Goal: Check status: Check status

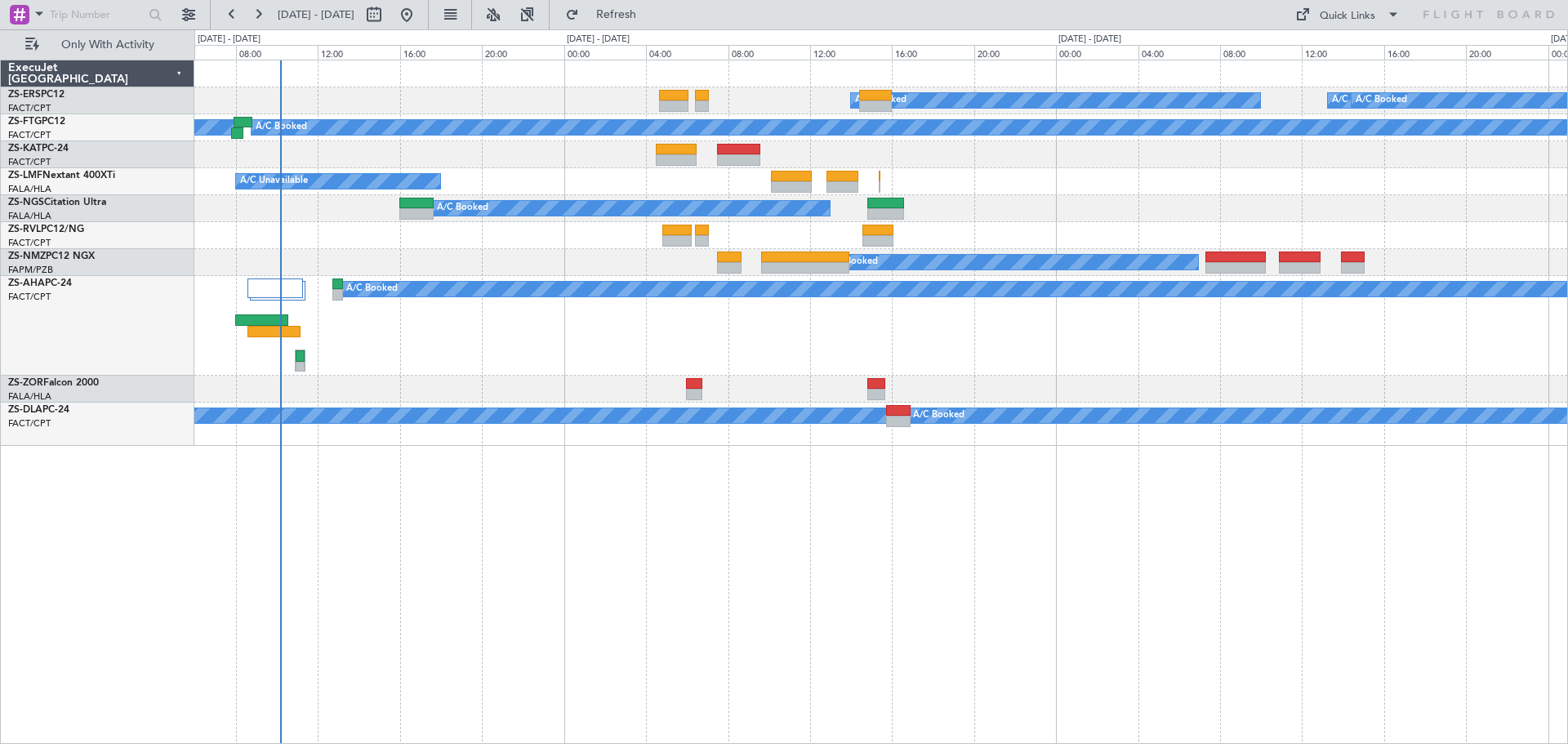
click at [554, 530] on div "A/C Booked A/C Booked A/C Booked A/C Booked A/C Booked A/C Booked A/C Booked A/…" at bounding box center [881, 401] width 1373 height 684
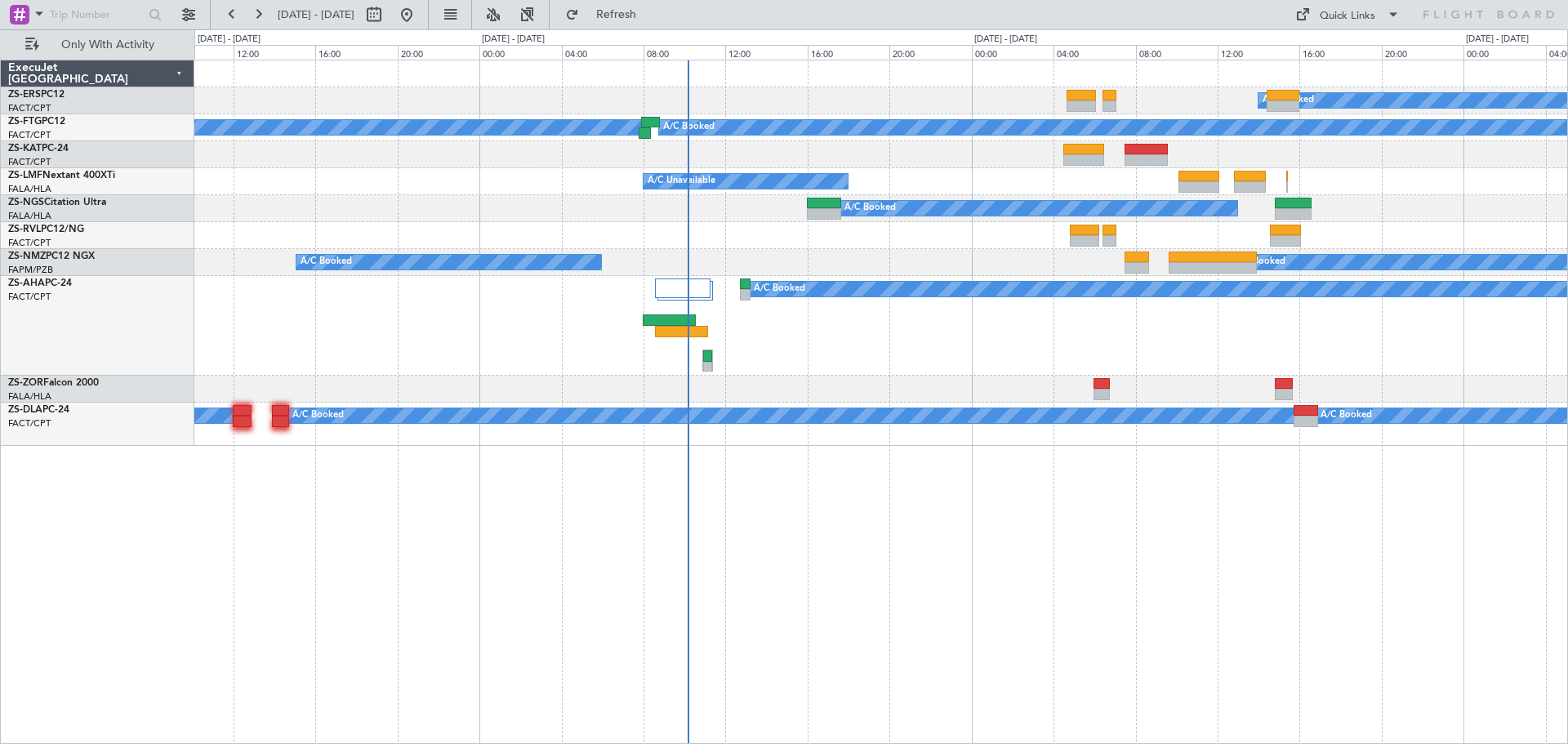
click at [1255, 536] on div "A/C Booked A/C Booked A/C Booked A/C Booked A/C Booked A/C Booked A/C Unavailab…" at bounding box center [881, 401] width 1373 height 684
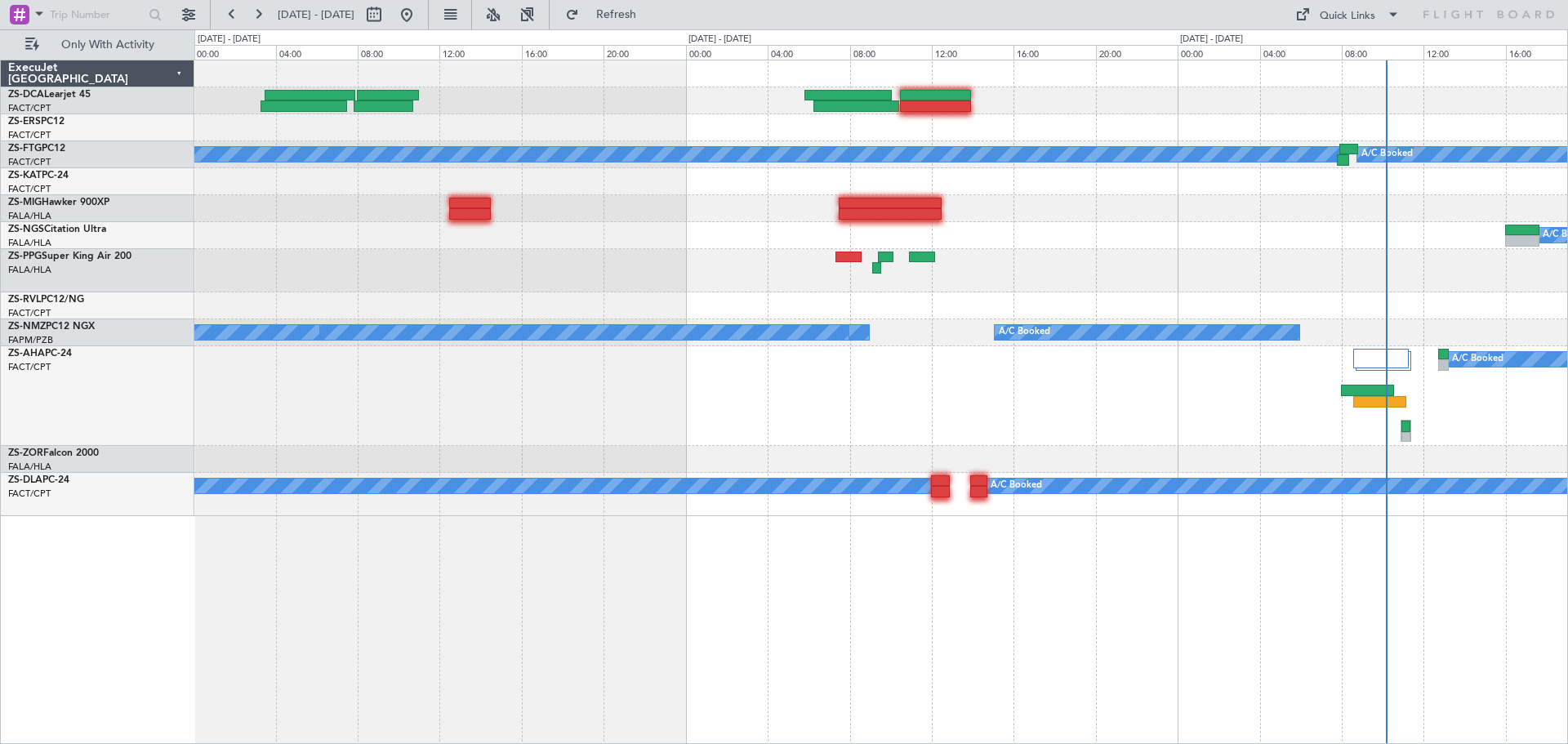
click at [779, 609] on div "A/C Booked A/C Booked A/C Booked A/C Booked A/C Booked A/C Booked A/C Booked A/…" at bounding box center [881, 401] width 1373 height 684
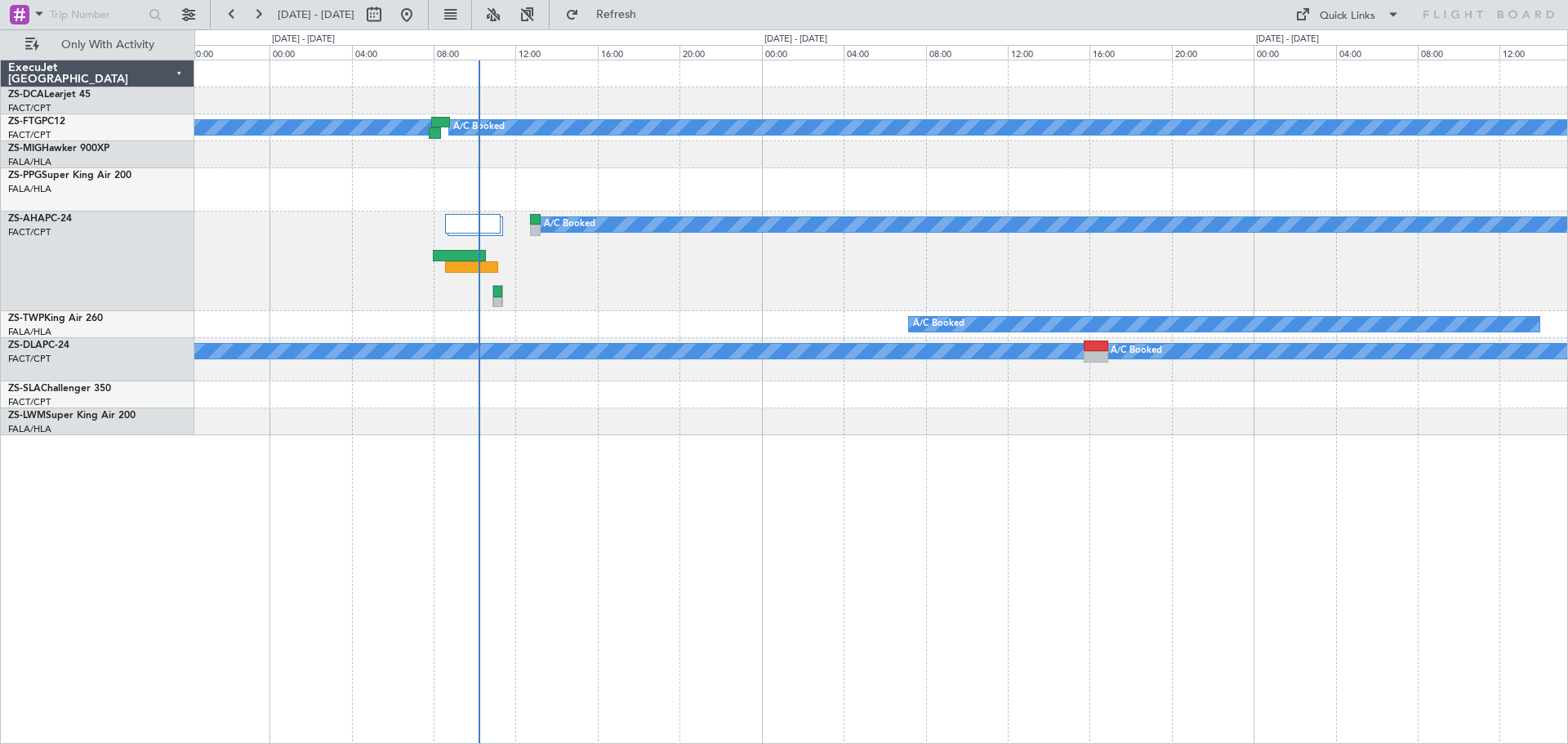
click at [388, 565] on div "A/C Booked A/C Booked A/C Booked A/C Booked A/C Booked A/C Booked A/C Booked A/…" at bounding box center [881, 401] width 1373 height 684
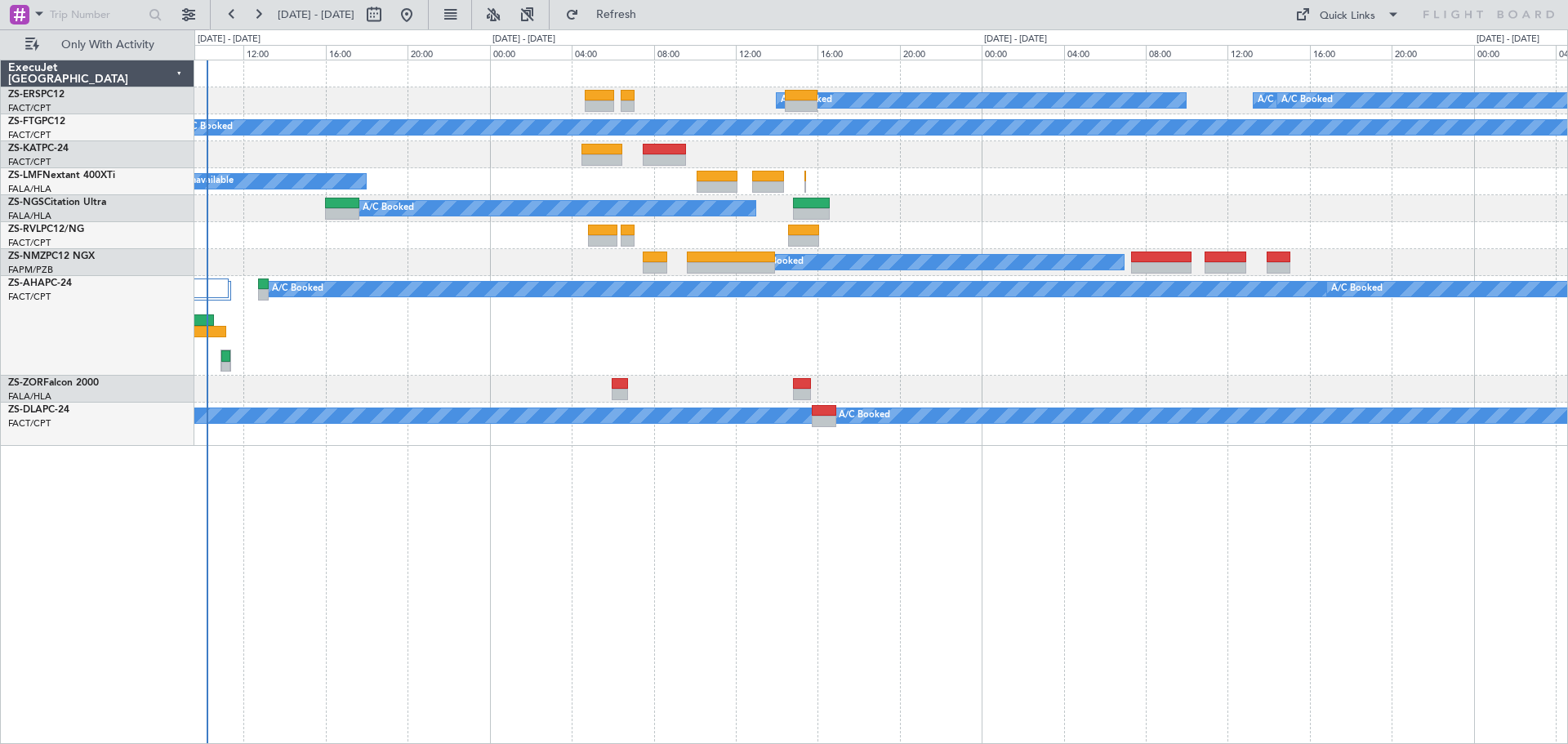
click at [600, 557] on div "A/C Booked A/C Booked A/C Booked A/C Booked A/C Booked A/C Booked A/C Booked A/…" at bounding box center [881, 401] width 1373 height 684
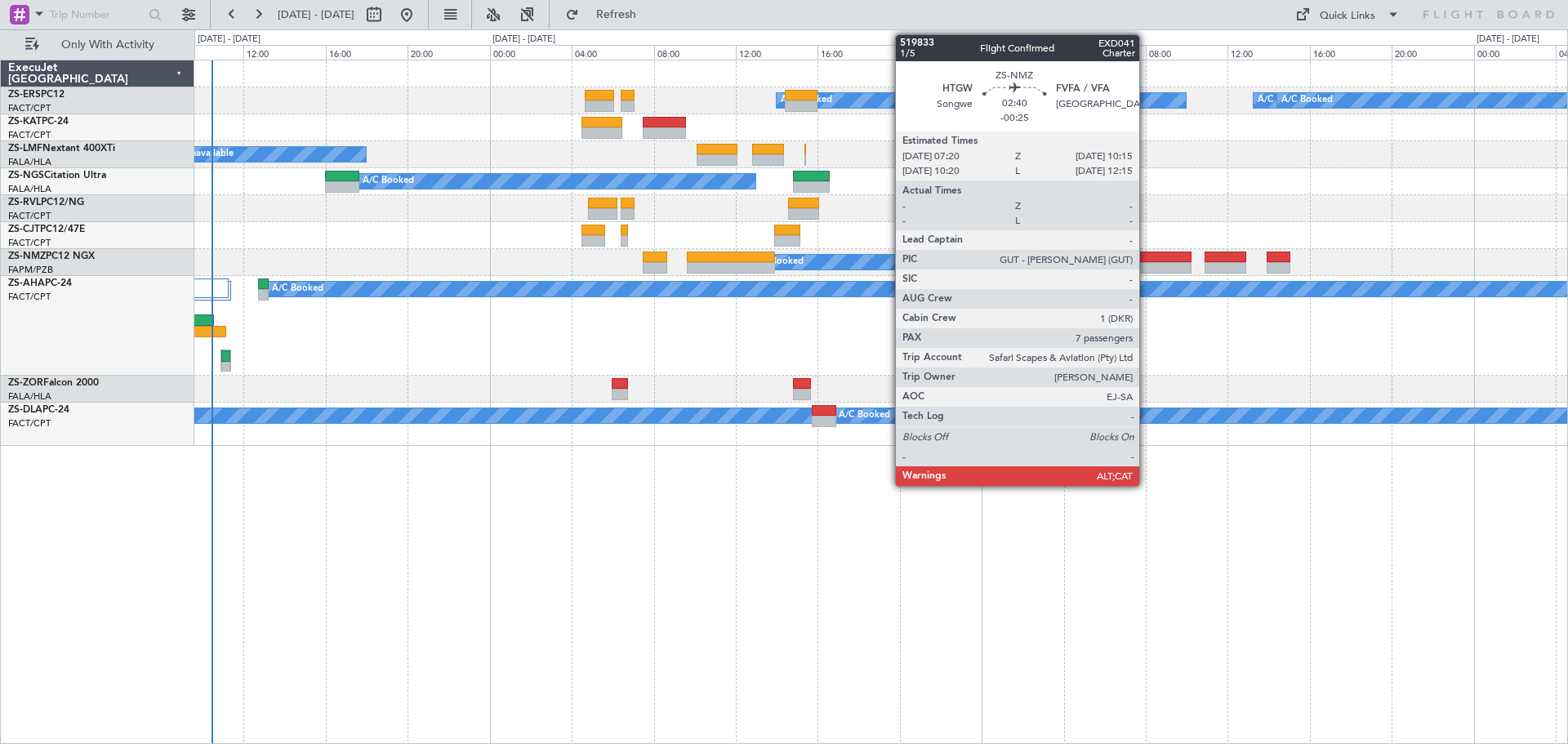
click at [1146, 267] on div at bounding box center [1161, 268] width 61 height 11
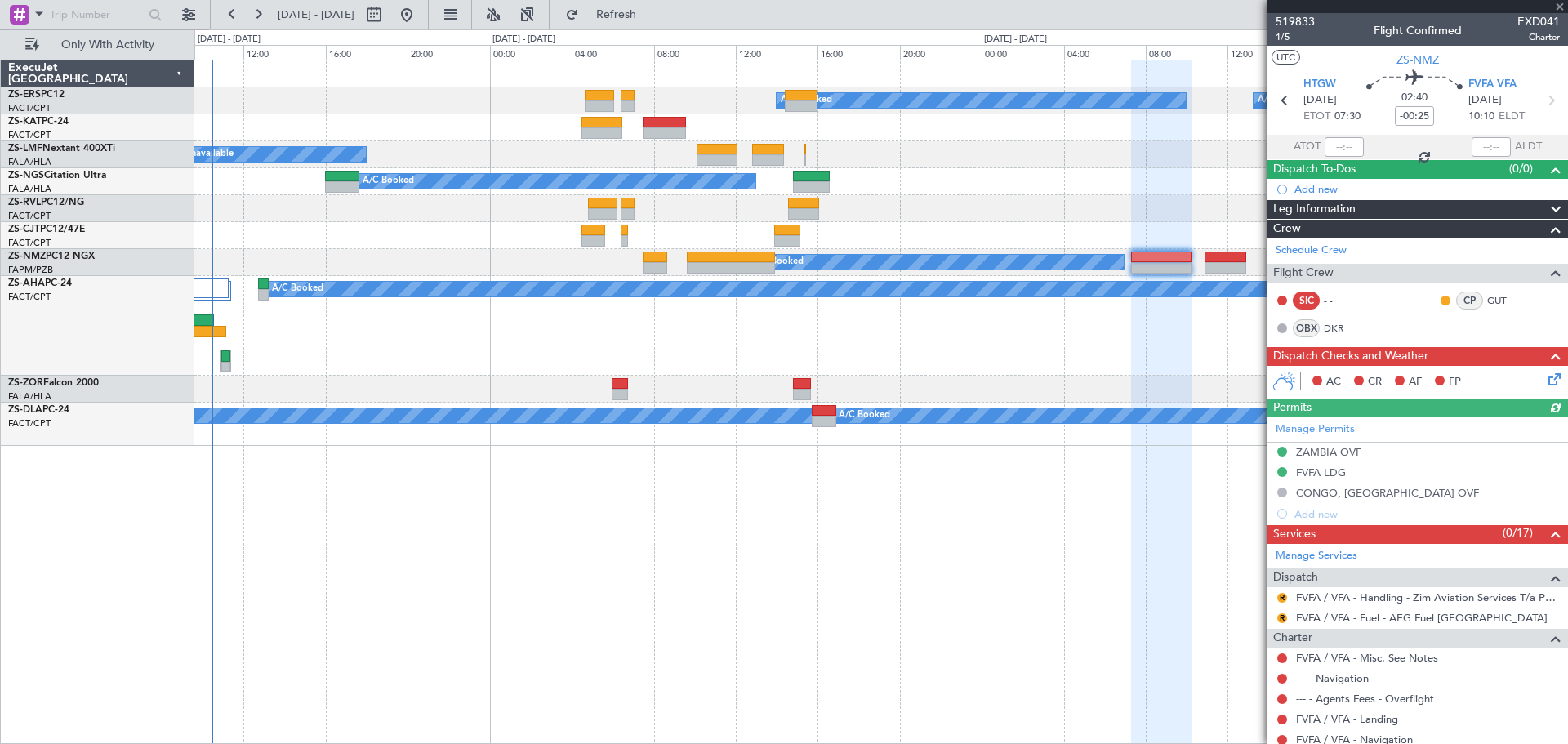
click at [1313, 474] on div "Manage Permits [GEOGRAPHIC_DATA] OVF FVFA LDG CONGO, [GEOGRAPHIC_DATA] OVF Add …" at bounding box center [1417, 471] width 300 height 107
click at [1302, 472] on div "FVFA LDG" at bounding box center [1320, 472] width 50 height 14
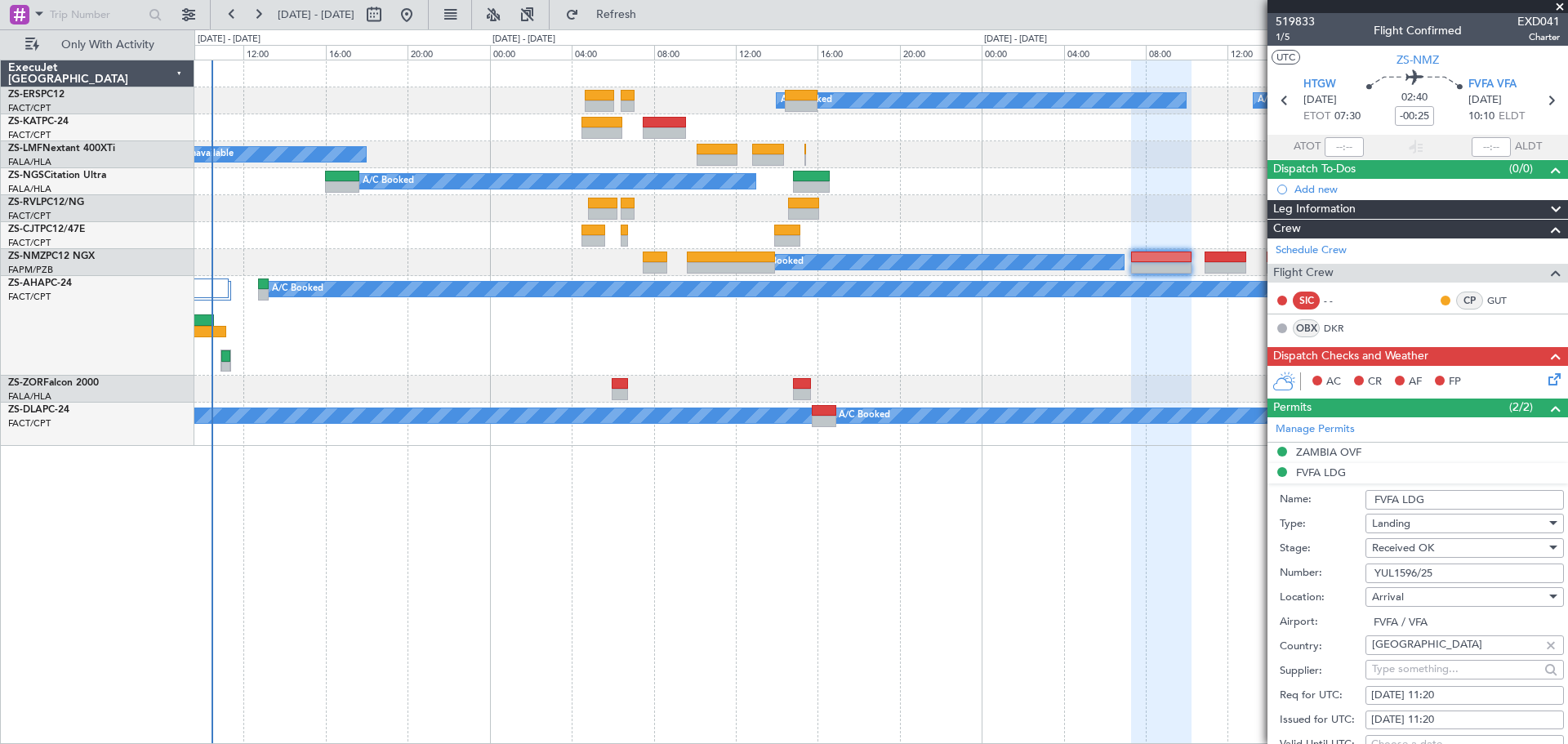
drag, startPoint x: 1434, startPoint y: 569, endPoint x: 1373, endPoint y: 574, distance: 61.2
click at [1373, 574] on input "YUL1596/25" at bounding box center [1464, 573] width 198 height 20
click at [1558, 9] on span at bounding box center [1559, 7] width 16 height 15
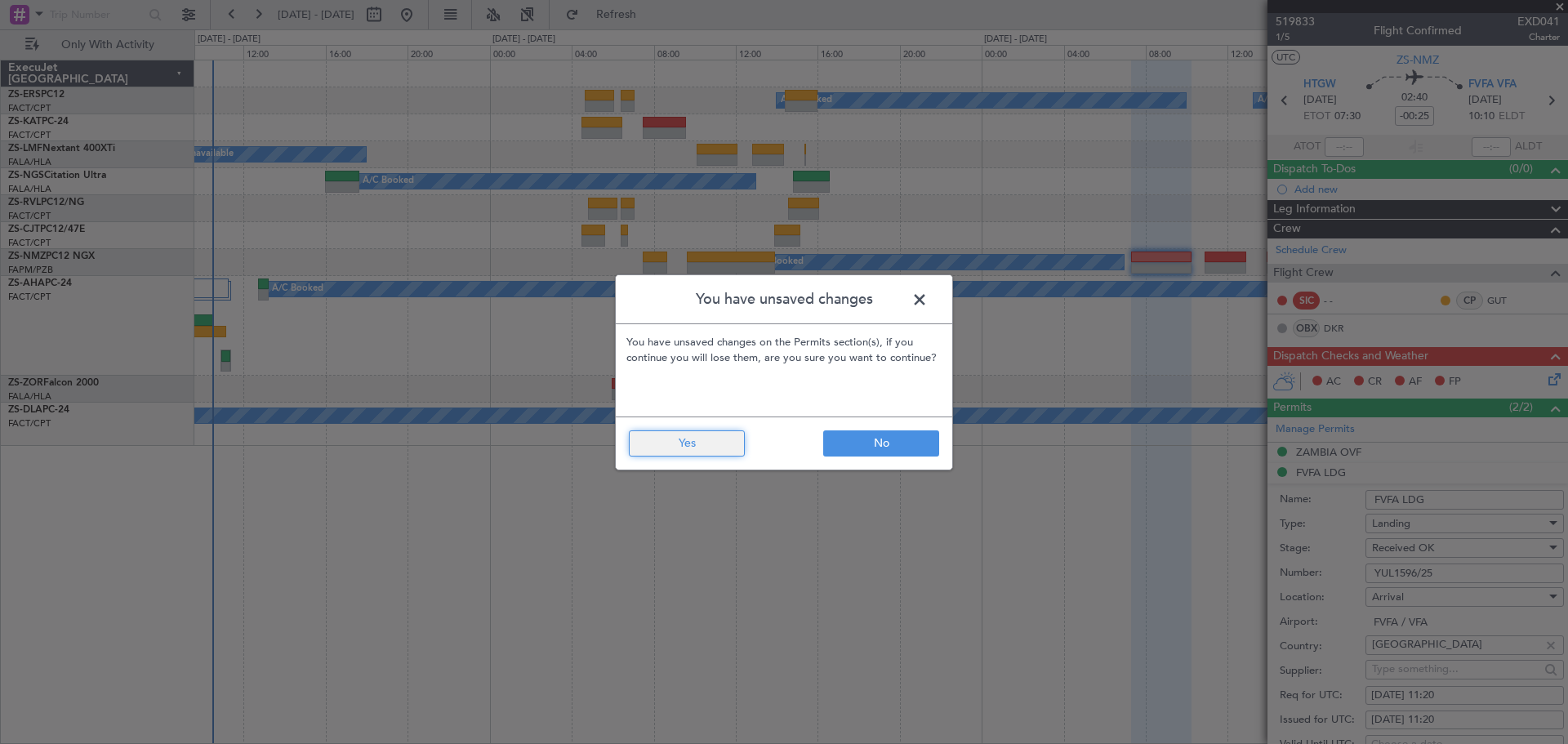
click at [707, 446] on button "Yes" at bounding box center [687, 444] width 116 height 26
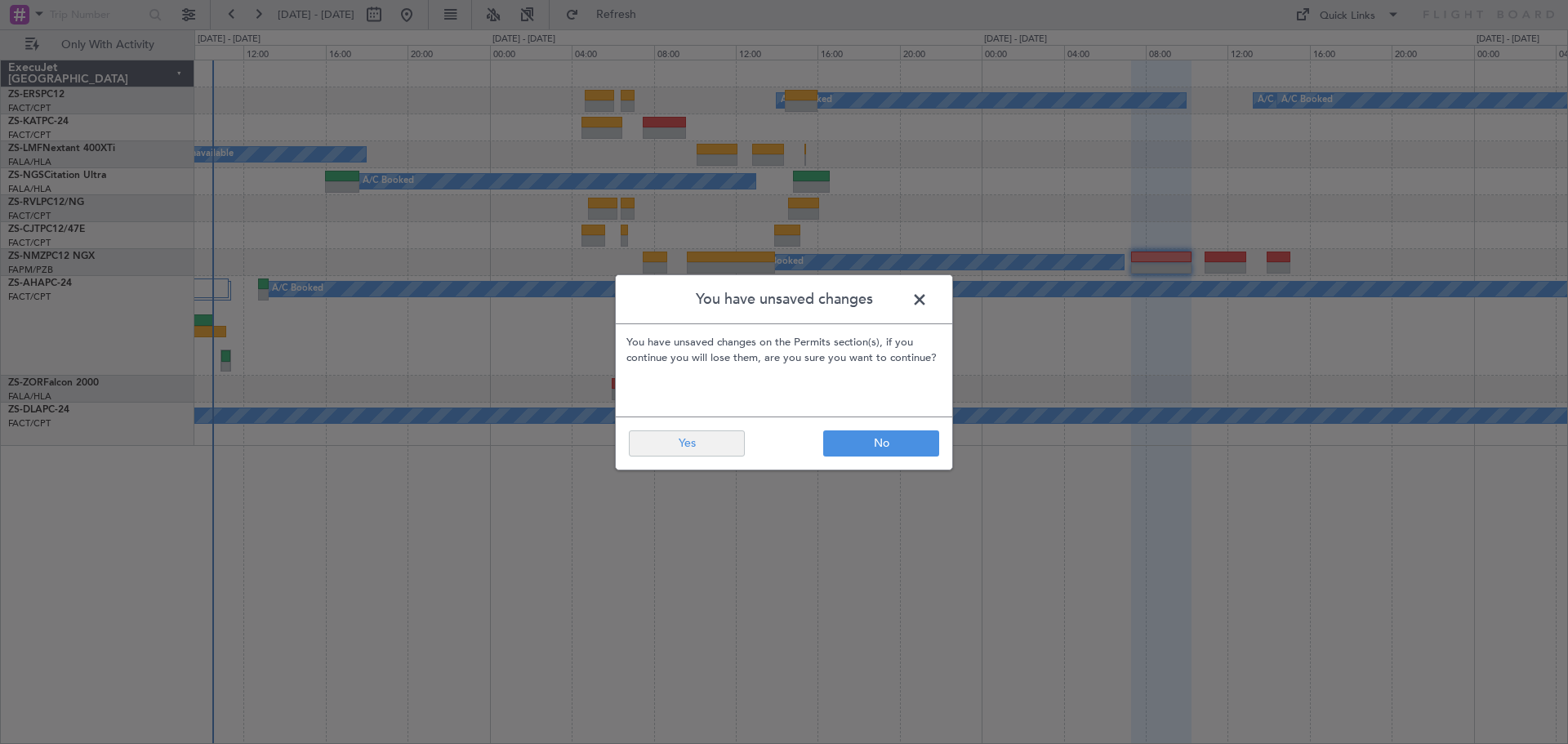
type input "0"
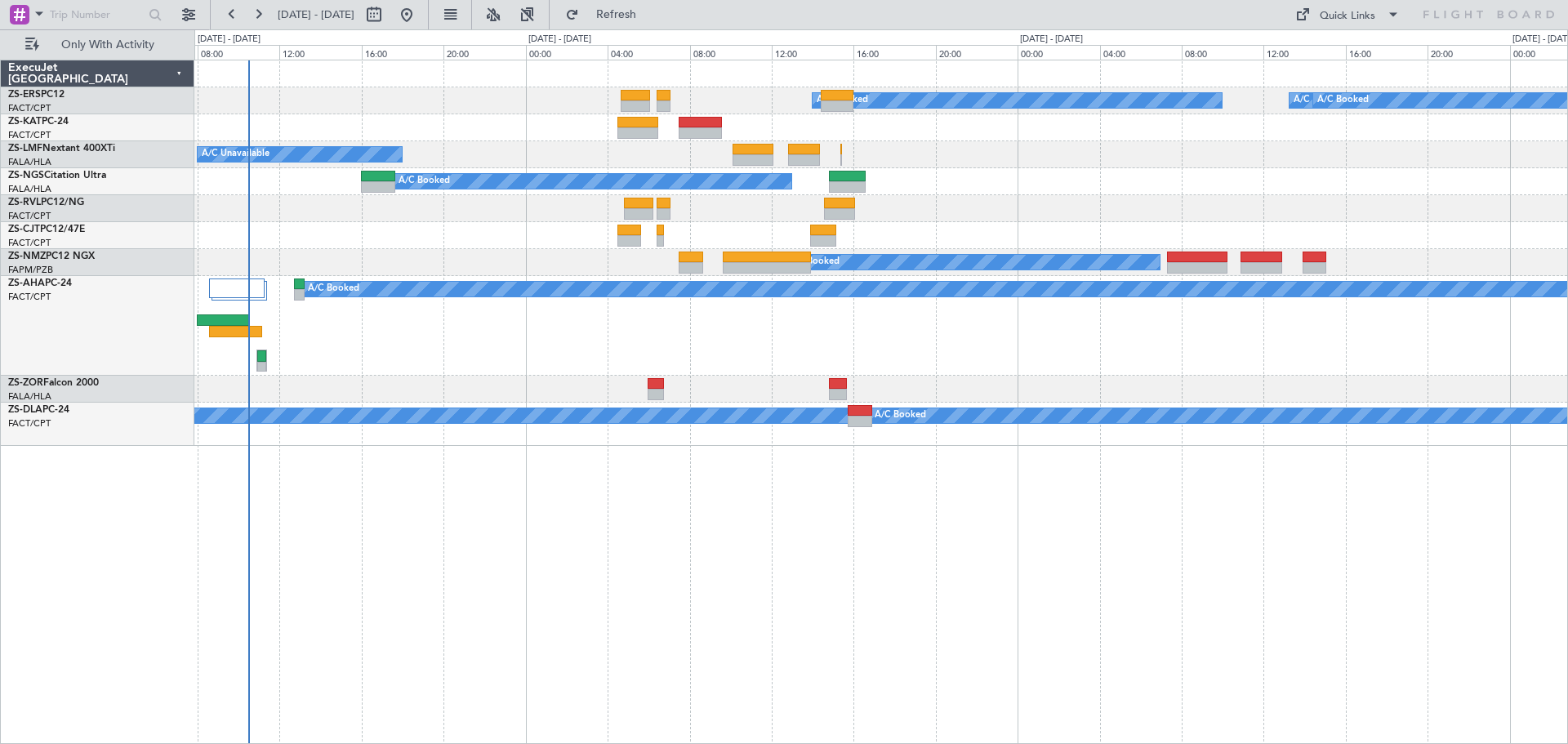
click at [494, 555] on div "A/C Booked A/C Booked A/C Booked A/C Booked A/C Unavailable A/C Booked A/C Book…" at bounding box center [881, 401] width 1373 height 684
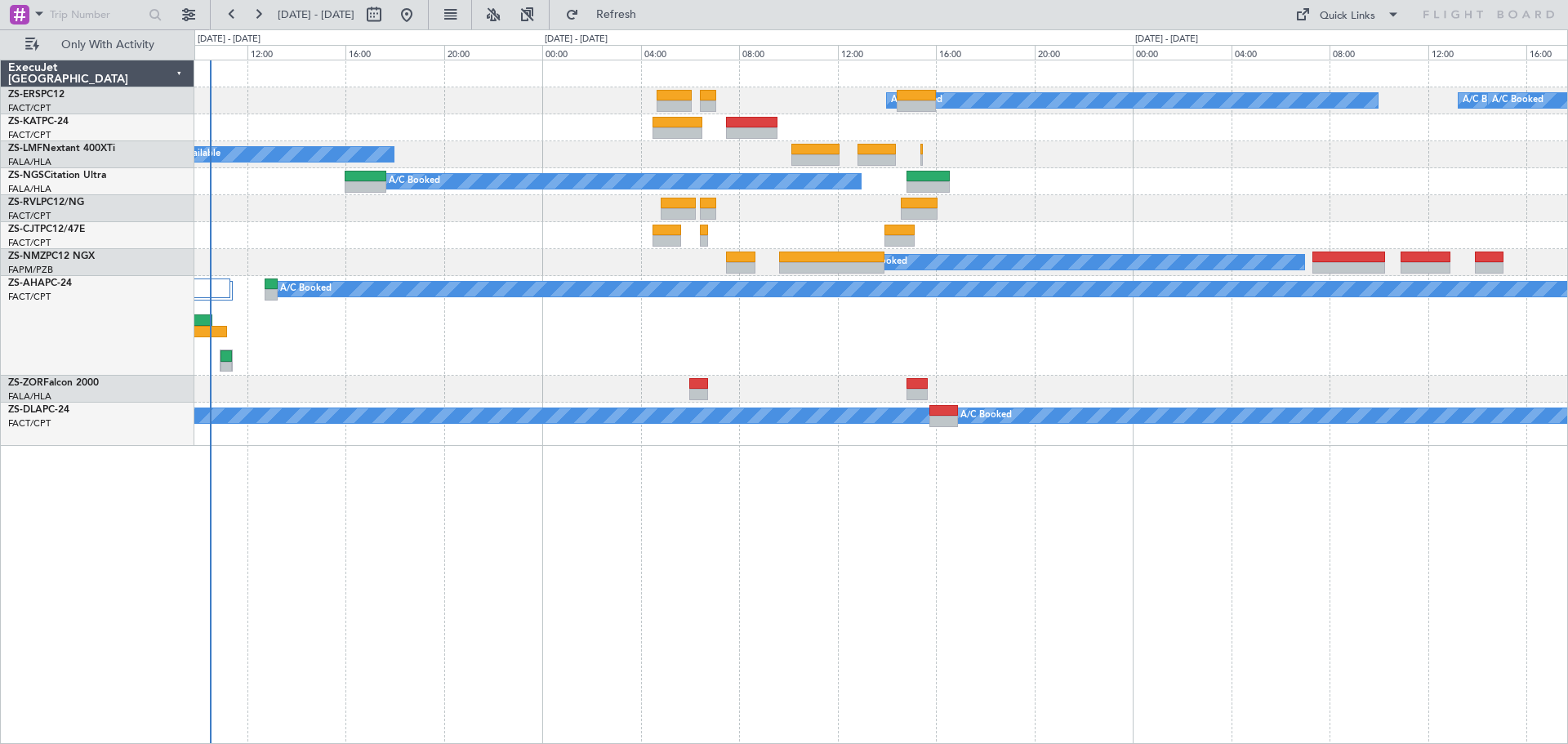
click at [478, 560] on div "A/C Booked A/C Booked A/C Booked A/C Booked A/C Unavailable A/C Booked A/C Book…" at bounding box center [881, 401] width 1373 height 684
